Goal: Obtain resource: Download file/media

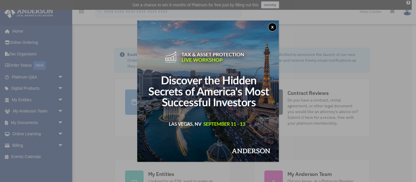
click at [272, 31] on button "x" at bounding box center [272, 27] width 9 height 9
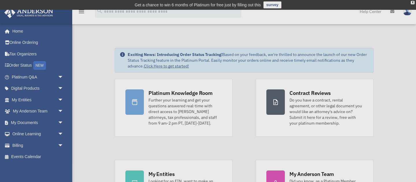
click at [272, 31] on div "x" at bounding box center [208, 91] width 416 height 182
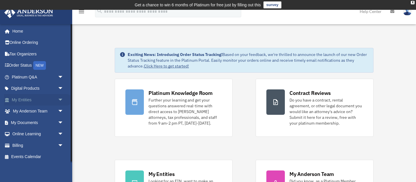
click at [37, 105] on link "My Entities arrow_drop_down" at bounding box center [38, 100] width 68 height 12
click at [27, 99] on link "My Entities arrow_drop_down" at bounding box center [38, 100] width 68 height 12
click at [61, 99] on span "arrow_drop_down" at bounding box center [64, 100] width 12 height 12
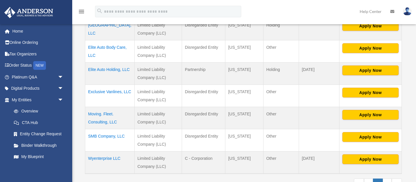
scroll to position [156, 0]
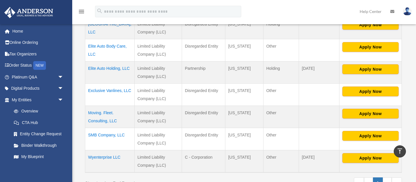
click at [104, 88] on td "Exclusive Vanlines, LLC" at bounding box center [109, 94] width 49 height 22
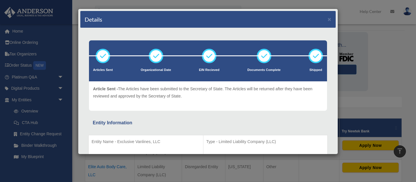
scroll to position [0, 0]
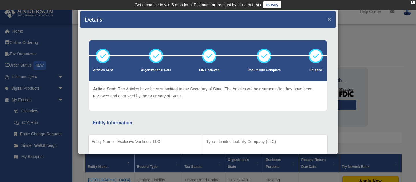
click at [330, 19] on button "×" at bounding box center [330, 19] width 4 height 6
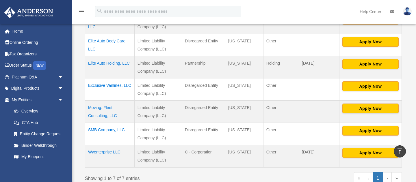
scroll to position [163, 0]
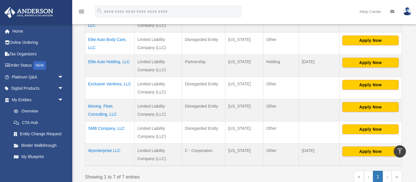
click at [102, 114] on td "Moving. Fleet. Consulting, LLC" at bounding box center [109, 110] width 49 height 22
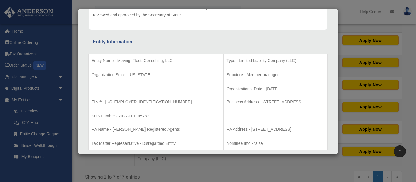
scroll to position [0, 0]
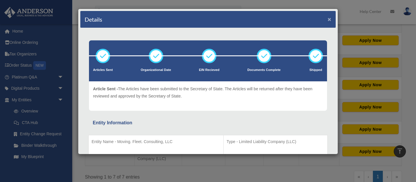
click at [331, 18] on button "×" at bounding box center [330, 19] width 4 height 6
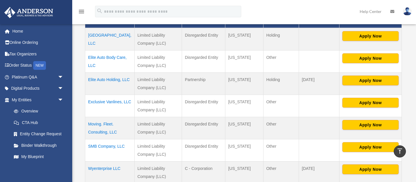
scroll to position [146, 0]
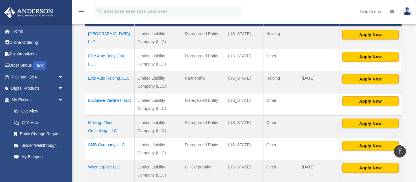
click at [121, 31] on td "[GEOGRAPHIC_DATA], LLC" at bounding box center [109, 38] width 49 height 23
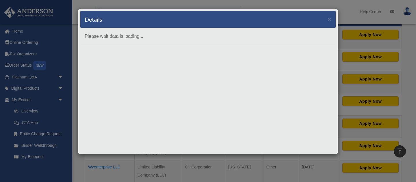
click at [121, 31] on div "Details × Please wait data is loading..." at bounding box center [208, 82] width 260 height 146
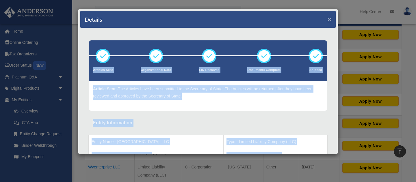
click at [330, 20] on button "×" at bounding box center [330, 19] width 4 height 6
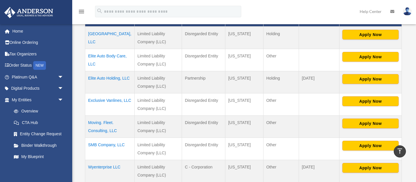
click at [119, 34] on td "[GEOGRAPHIC_DATA], LLC" at bounding box center [109, 38] width 49 height 23
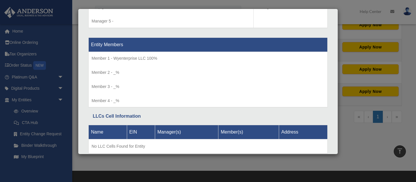
scroll to position [607, 0]
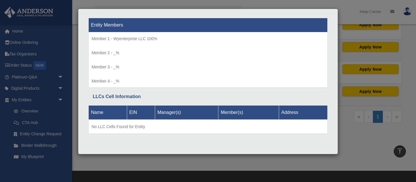
click at [354, 124] on div "Details × Articles Sent Organizational Date" at bounding box center [208, 91] width 416 height 182
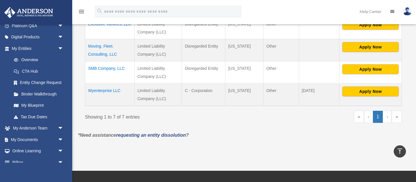
scroll to position [52, 0]
click at [15, 141] on link "My Documents arrow_drop_down" at bounding box center [38, 140] width 68 height 12
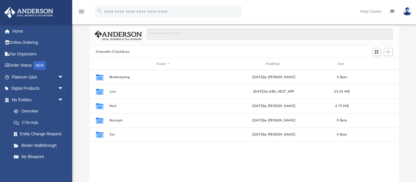
scroll to position [40, 0]
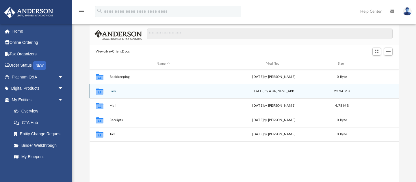
click at [106, 93] on div "Collaborated Folder" at bounding box center [99, 91] width 14 height 9
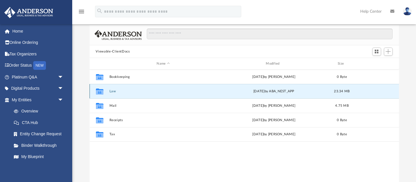
click at [110, 91] on button "Law" at bounding box center [163, 92] width 108 height 4
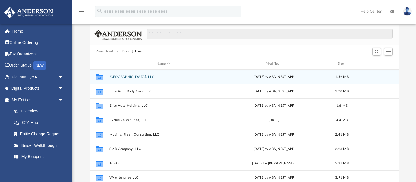
click at [120, 77] on button "501 Three Island, LLC" at bounding box center [163, 77] width 108 height 4
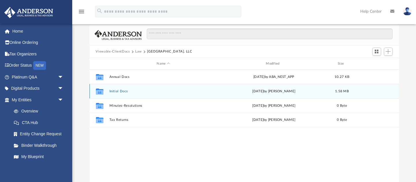
click at [112, 91] on button "Initial Docs" at bounding box center [163, 92] width 108 height 4
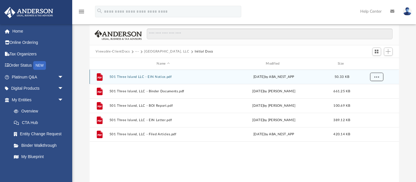
click at [378, 76] on span "More options" at bounding box center [376, 76] width 5 height 3
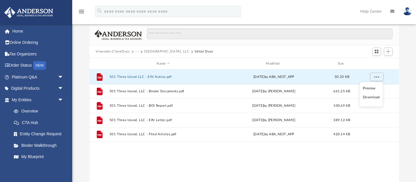
click at [375, 98] on li "Download" at bounding box center [371, 97] width 17 height 6
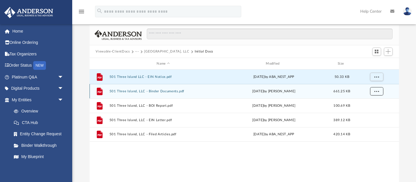
click at [378, 91] on span "More options" at bounding box center [376, 91] width 5 height 3
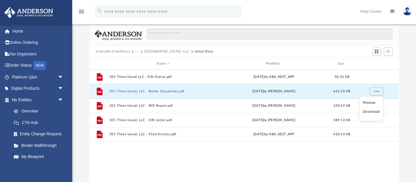
click at [376, 114] on li "Download" at bounding box center [371, 112] width 17 height 6
click at [9, 125] on link "CTA Hub" at bounding box center [40, 123] width 64 height 12
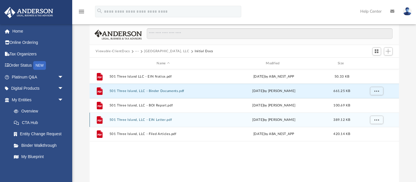
click at [127, 119] on button "501 Three Island, LLC - EIN Letter.pdf" at bounding box center [163, 120] width 108 height 4
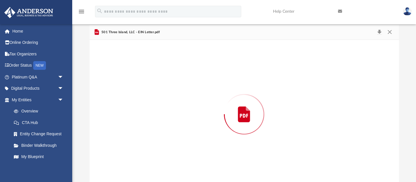
scroll to position [47, 0]
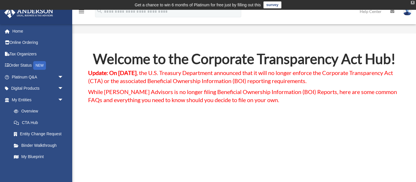
click at [413, 2] on div "X" at bounding box center [413, 2] width 4 height 3
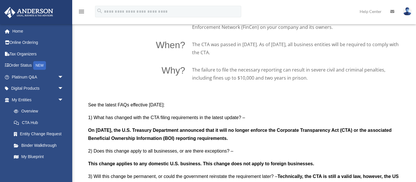
scroll to position [445, 0]
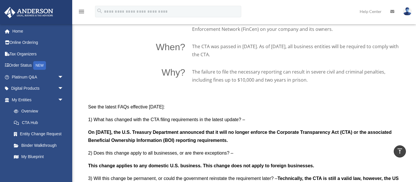
scroll to position [445, 0]
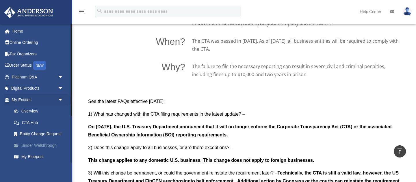
click at [63, 146] on link "Binder Walkthrough" at bounding box center [40, 146] width 64 height 12
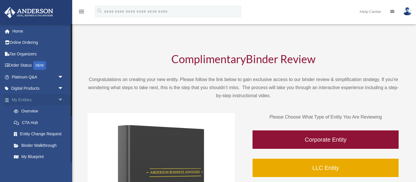
click at [31, 99] on link "My Entities arrow_drop_down" at bounding box center [38, 100] width 68 height 12
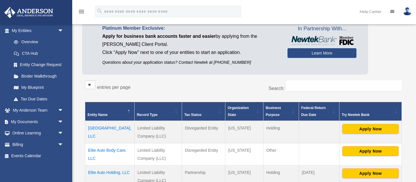
scroll to position [46, 0]
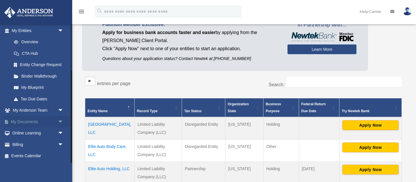
click at [15, 118] on link "My Documents arrow_drop_down" at bounding box center [38, 122] width 68 height 12
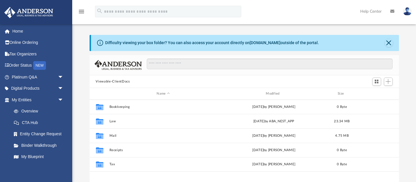
scroll to position [131, 309]
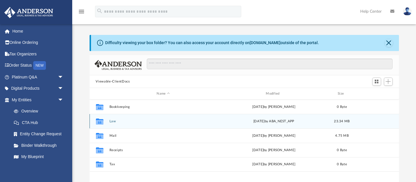
click at [101, 123] on icon "grid" at bounding box center [100, 122] width 8 height 6
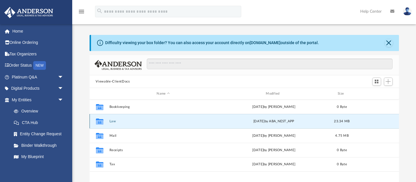
click at [102, 126] on icon "Collaborated Folder" at bounding box center [99, 121] width 9 height 9
click at [101, 124] on icon "grid" at bounding box center [100, 122] width 8 height 5
click at [116, 122] on button "Law" at bounding box center [163, 122] width 108 height 4
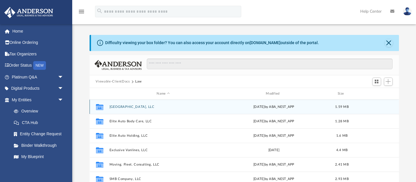
click at [117, 106] on button "[GEOGRAPHIC_DATA], LLC" at bounding box center [163, 107] width 108 height 4
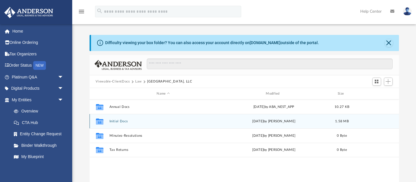
click at [115, 122] on button "Initial Docs" at bounding box center [163, 122] width 108 height 4
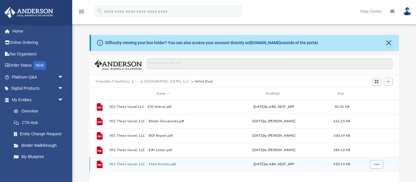
click at [118, 163] on button "501 Three Island, LLC - Filed Articles.pdf" at bounding box center [163, 165] width 108 height 4
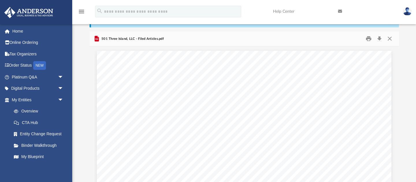
scroll to position [23, 0]
click at [381, 39] on button "Download" at bounding box center [379, 39] width 10 height 9
click at [382, 37] on button "Download" at bounding box center [379, 39] width 10 height 9
click at [86, 39] on div "Difficulty viewing your box folder? You can also access your account directly o…" at bounding box center [244, 104] width 344 height 185
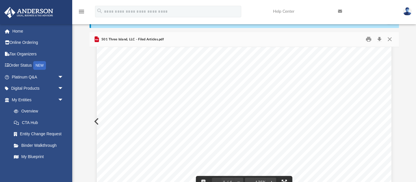
click at [97, 123] on div "Wyoming Secretary of State Herschler Bldg East, Ste.100 & 101 Cheyenne, WY 8200…" at bounding box center [244, 154] width 295 height 381
click at [96, 120] on button "Preview" at bounding box center [96, 122] width 13 height 16
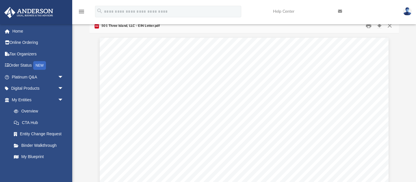
scroll to position [37, 0]
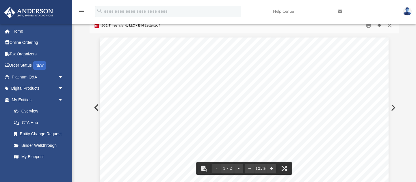
click at [381, 26] on button "Download" at bounding box center [379, 25] width 10 height 9
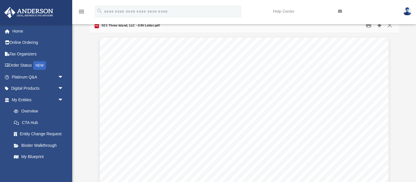
click at [379, 27] on button "Download" at bounding box center [379, 25] width 10 height 9
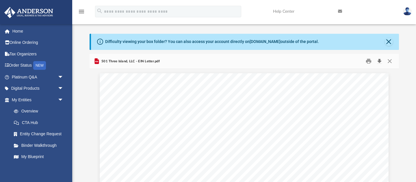
scroll to position [2, 0]
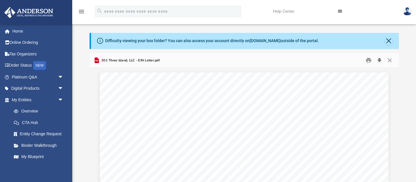
click at [379, 61] on button "Download" at bounding box center [379, 60] width 10 height 9
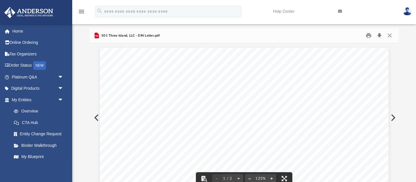
scroll to position [24, 0]
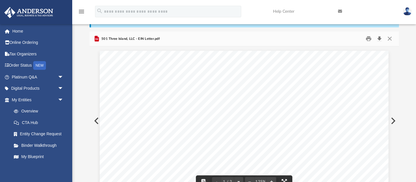
click at [379, 39] on button "Download" at bounding box center [379, 38] width 10 height 9
click at [368, 40] on button "Print" at bounding box center [369, 38] width 12 height 9
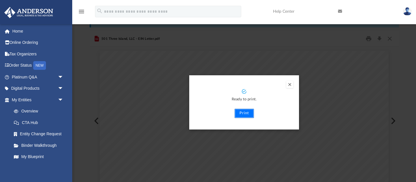
click at [245, 114] on button "Print" at bounding box center [244, 113] width 19 height 9
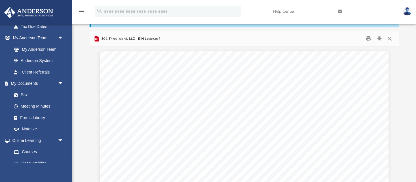
scroll to position [142, 0]
click at [15, 84] on link "My Documents arrow_drop_down" at bounding box center [38, 84] width 68 height 12
click at [21, 97] on link "Box" at bounding box center [40, 95] width 64 height 12
click at [395, 39] on button "Close" at bounding box center [390, 38] width 10 height 9
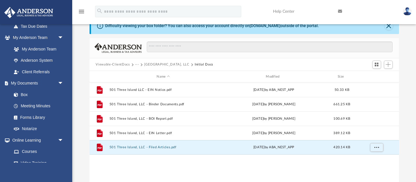
scroll to position [0, 0]
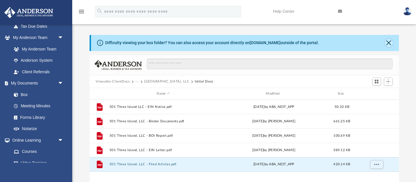
click at [389, 45] on button "Close" at bounding box center [389, 43] width 8 height 8
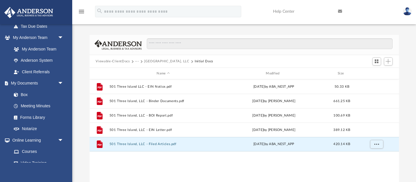
click at [137, 61] on button "···" at bounding box center [137, 61] width 4 height 5
click at [139, 68] on div at bounding box center [244, 68] width 309 height 1
click at [138, 62] on button "···" at bounding box center [137, 61] width 4 height 5
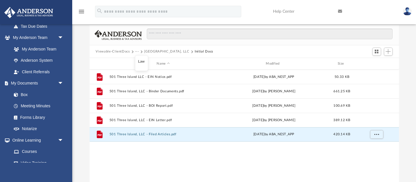
scroll to position [10, 0]
click at [141, 61] on li "Law" at bounding box center [141, 61] width 7 height 6
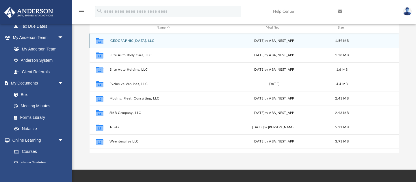
scroll to position [47, 0]
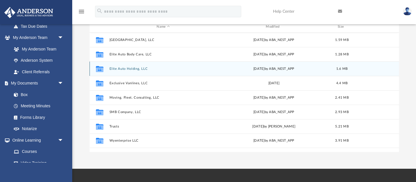
click at [112, 68] on button "Elite Auto Holding, LLC" at bounding box center [163, 69] width 108 height 4
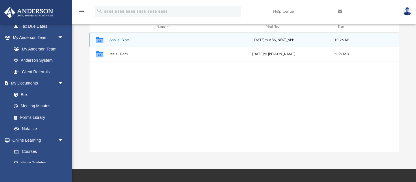
click at [112, 40] on button "Annual Docs" at bounding box center [163, 40] width 108 height 4
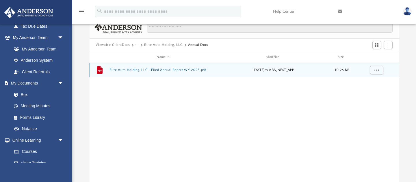
scroll to position [0, 0]
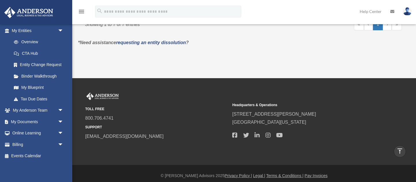
scroll to position [306, 0]
click at [17, 122] on link "My Documents arrow_drop_down" at bounding box center [38, 122] width 68 height 12
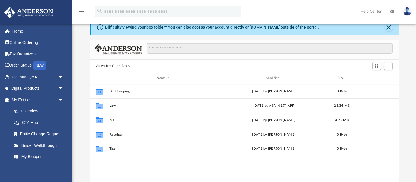
scroll to position [16, 0]
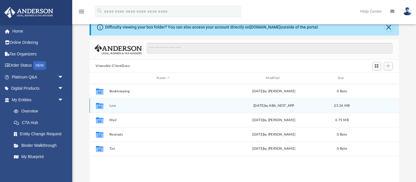
click at [110, 105] on button "Law" at bounding box center [163, 106] width 108 height 4
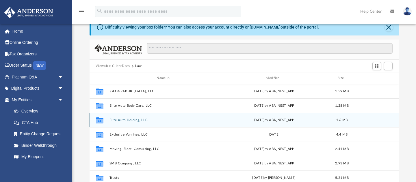
click at [118, 121] on button "Elite Auto Holding, LLC" at bounding box center [163, 120] width 108 height 4
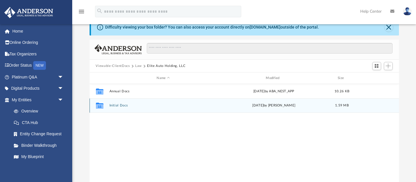
click at [116, 106] on button "Initial Docs" at bounding box center [163, 106] width 108 height 4
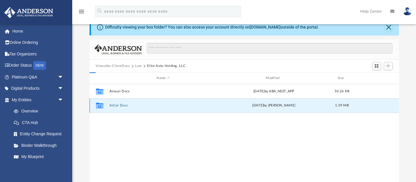
click at [118, 107] on button "Initial Docs" at bounding box center [163, 106] width 108 height 4
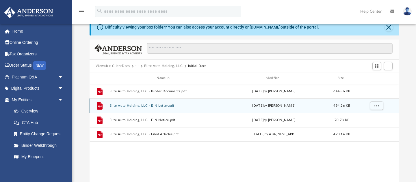
click at [113, 106] on button "Elite Auto Holding, LLC - EIN Letter.pdf" at bounding box center [163, 106] width 108 height 4
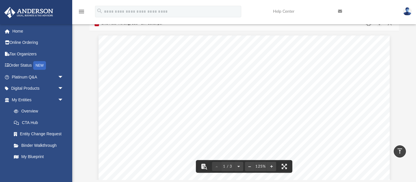
scroll to position [0, 0]
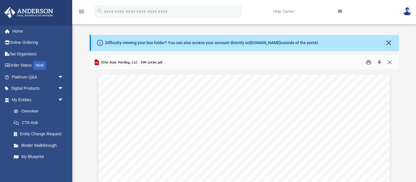
click at [391, 62] on button "Close" at bounding box center [390, 62] width 10 height 9
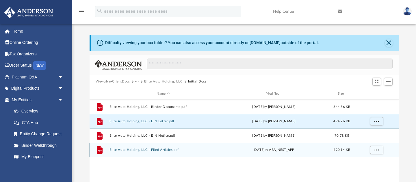
click at [120, 150] on button "Elite Auto Holding, LLC - Filed Articles.pdf" at bounding box center [163, 151] width 108 height 4
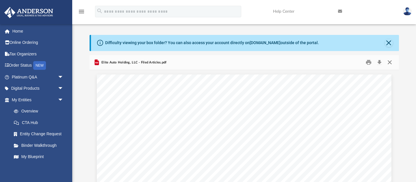
click at [393, 62] on button "Close" at bounding box center [390, 62] width 10 height 9
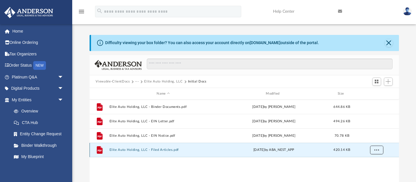
click at [378, 150] on span "More options" at bounding box center [376, 150] width 5 height 3
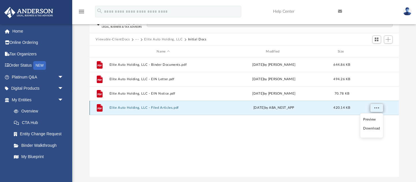
scroll to position [50, 0]
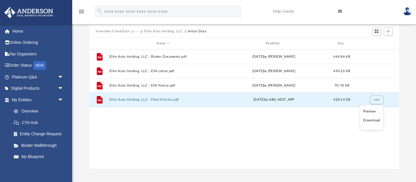
click at [375, 121] on li "Download" at bounding box center [371, 121] width 17 height 6
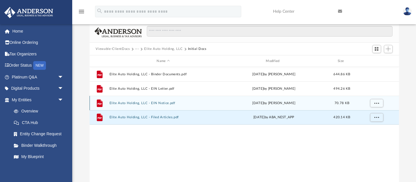
click at [114, 103] on button "Elite Auto Holding, LLC - EIN Notice.pdf" at bounding box center [163, 103] width 108 height 4
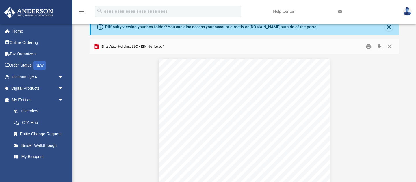
scroll to position [15, 0]
click at [380, 47] on button "Download" at bounding box center [379, 47] width 10 height 9
click at [370, 46] on button "Print" at bounding box center [369, 47] width 12 height 9
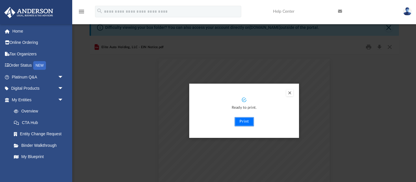
click at [243, 123] on button "Print" at bounding box center [244, 121] width 19 height 9
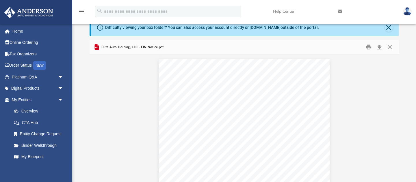
click at [371, 80] on div "Document Viewer" at bounding box center [244, 133] width 309 height 156
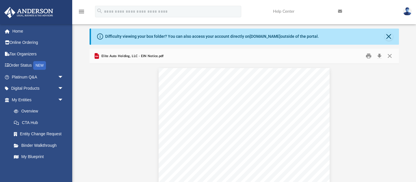
scroll to position [1, 0]
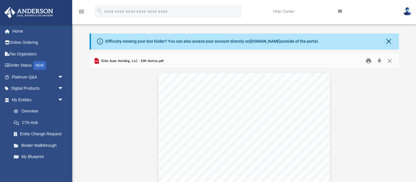
click at [369, 64] on button "Print" at bounding box center [369, 61] width 12 height 9
click at [391, 60] on button "Close" at bounding box center [390, 61] width 10 height 9
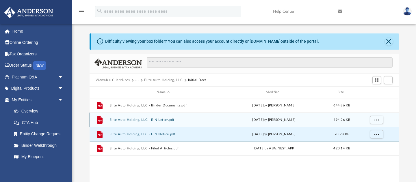
click at [126, 119] on button "Elite Auto Holding, LLC - EIN Letter.pdf" at bounding box center [163, 120] width 108 height 4
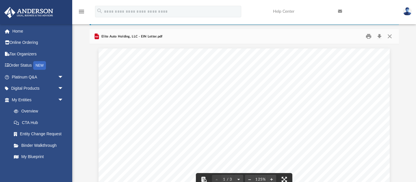
scroll to position [0, 0]
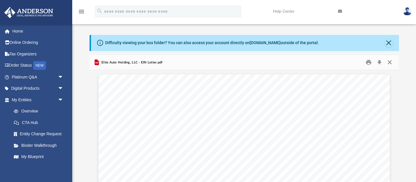
click at [389, 62] on button "Close" at bounding box center [390, 62] width 10 height 9
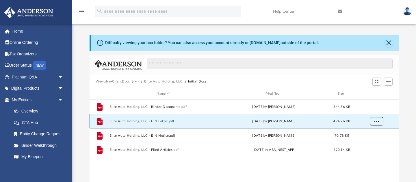
click at [378, 121] on span "More options" at bounding box center [376, 121] width 5 height 3
click at [378, 144] on li "Download" at bounding box center [371, 142] width 17 height 6
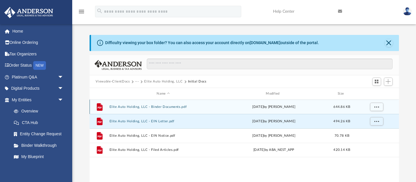
click at [392, 107] on div "grid" at bounding box center [376, 106] width 40 height 11
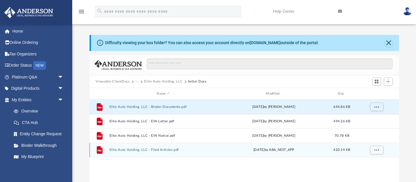
click at [387, 149] on div "grid" at bounding box center [376, 150] width 40 height 11
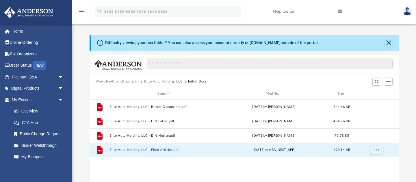
click at [80, 95] on div "Difficulty viewing your box folder? You can also access your account directly o…" at bounding box center [244, 127] width 344 height 185
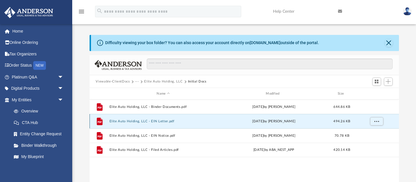
click at [158, 121] on button "Elite Auto Holding, LLC - EIN Letter.pdf" at bounding box center [163, 122] width 108 height 4
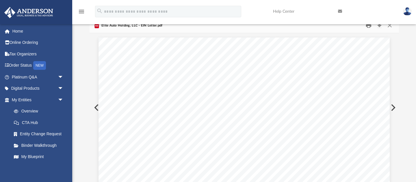
click at [370, 25] on button "Print" at bounding box center [369, 25] width 12 height 9
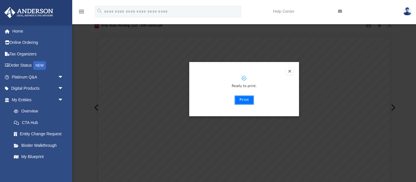
click at [248, 100] on button "Print" at bounding box center [244, 100] width 19 height 9
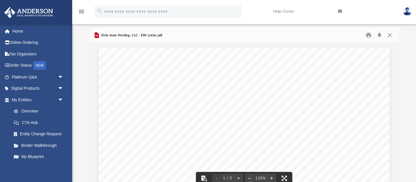
scroll to position [0, 0]
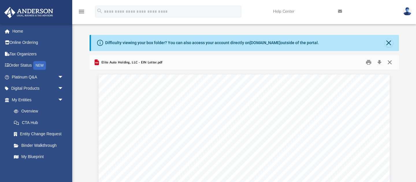
click at [391, 64] on button "Close" at bounding box center [390, 62] width 10 height 9
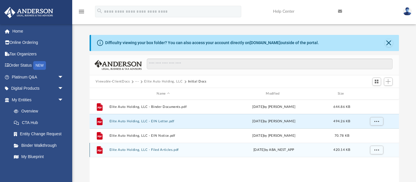
click at [135, 149] on button "Elite Auto Holding, LLC - Filed Articles.pdf" at bounding box center [163, 151] width 108 height 4
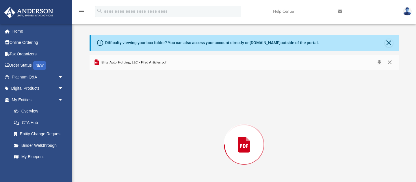
scroll to position [37, 0]
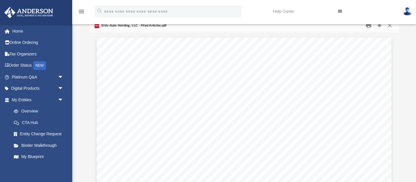
click at [371, 29] on button "Print" at bounding box center [369, 25] width 12 height 9
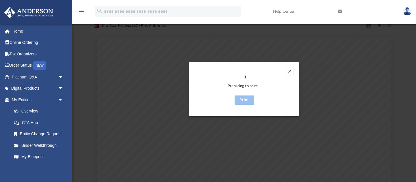
click at [370, 28] on div "Preview" at bounding box center [208, 91] width 416 height 182
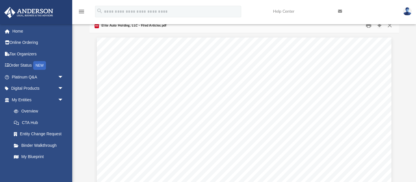
scroll to position [0, 0]
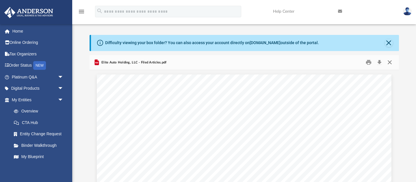
click at [391, 62] on button "Close" at bounding box center [390, 62] width 10 height 9
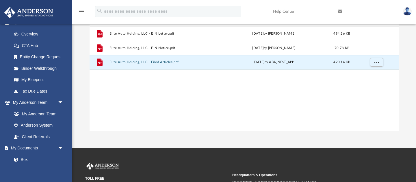
scroll to position [88, 0]
click at [23, 149] on link "My Documents arrow_drop_down" at bounding box center [38, 149] width 68 height 12
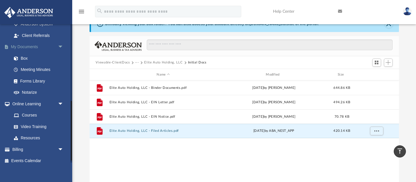
scroll to position [13, 0]
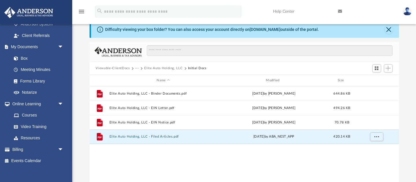
click at [137, 69] on button "···" at bounding box center [137, 68] width 4 height 5
click at [142, 79] on li "Law" at bounding box center [141, 78] width 7 height 6
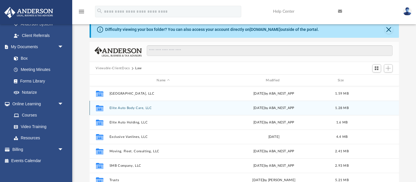
click at [120, 114] on div "Collaborated Folder Elite Auto Body Care, LLC [DATE] by ABA_NEST_APP 1.28 MB" at bounding box center [244, 108] width 309 height 14
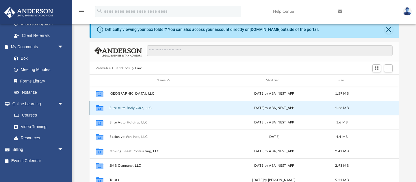
click at [121, 109] on button "Elite Auto Body Care, LLC" at bounding box center [163, 108] width 108 height 4
click at [117, 109] on button "Elite Auto Body Care, LLC" at bounding box center [163, 108] width 108 height 4
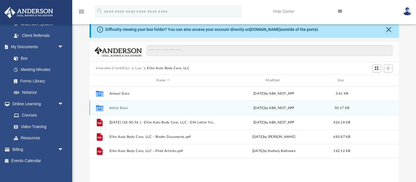
click at [112, 109] on button "Initial Docs" at bounding box center [163, 108] width 108 height 4
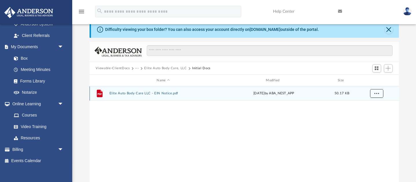
click at [378, 94] on span "More options" at bounding box center [376, 93] width 5 height 3
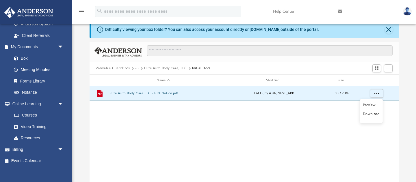
click at [376, 116] on li "Download" at bounding box center [371, 114] width 17 height 6
click at [377, 94] on span "More options" at bounding box center [376, 93] width 5 height 3
click at [373, 115] on li "Download" at bounding box center [371, 114] width 17 height 6
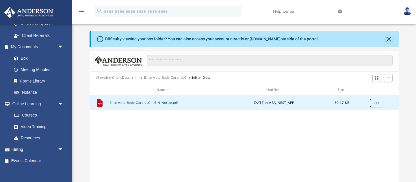
scroll to position [0, 0]
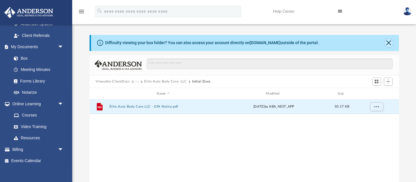
click at [390, 42] on button "Close" at bounding box center [389, 43] width 8 height 8
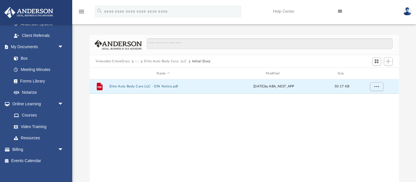
click at [196, 60] on button "Initial Docs" at bounding box center [201, 61] width 18 height 5
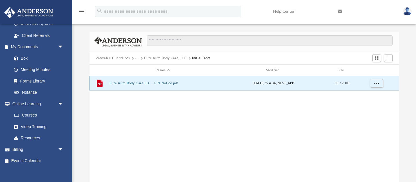
scroll to position [5, 0]
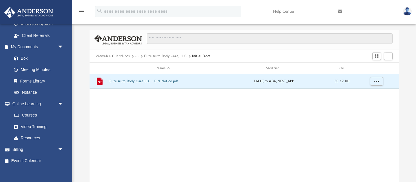
click at [169, 56] on button "Elite Auto Body Care, LLC" at bounding box center [165, 56] width 42 height 5
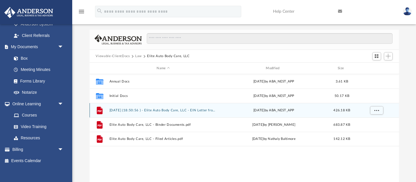
click at [386, 113] on div "grid" at bounding box center [376, 110] width 40 height 11
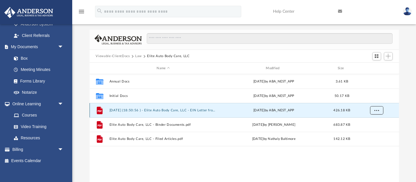
click at [377, 110] on span "More options" at bounding box center [376, 110] width 5 height 3
click at [376, 133] on li "Download" at bounding box center [371, 131] width 17 height 6
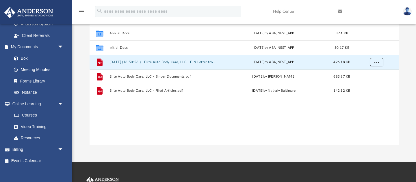
scroll to position [55, 0]
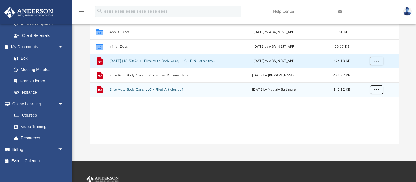
click at [376, 93] on button "More options" at bounding box center [376, 90] width 13 height 9
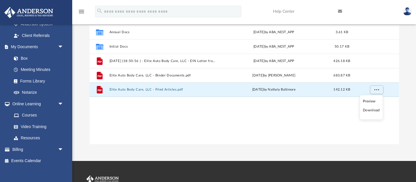
click at [374, 111] on li "Download" at bounding box center [371, 111] width 17 height 6
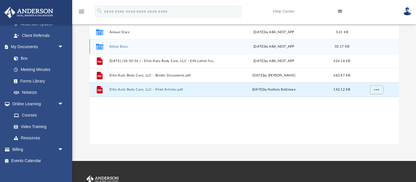
click at [114, 45] on button "Initial Docs" at bounding box center [163, 47] width 108 height 4
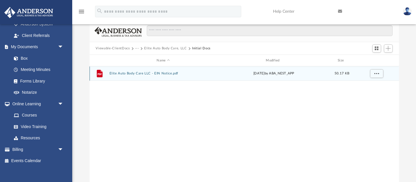
scroll to position [12, 0]
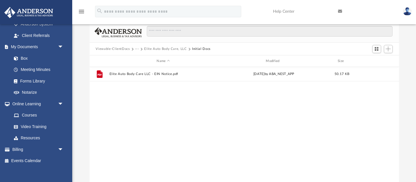
click at [155, 49] on button "Elite Auto Body Care, LLC" at bounding box center [165, 49] width 42 height 5
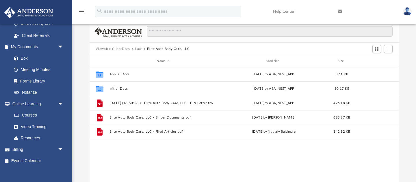
click at [157, 49] on button "Elite Auto Body Care, LLC" at bounding box center [168, 49] width 42 height 5
